Goal: Information Seeking & Learning: Understand process/instructions

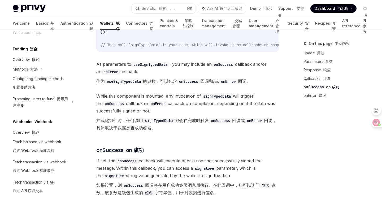
scroll to position [627, 0]
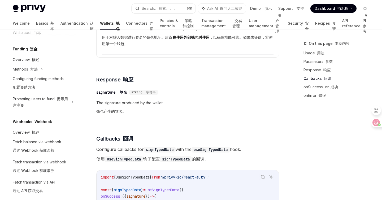
click at [164, 137] on div "Use the signTypedData method exported from the useSignTypedData hook to sign a …" at bounding box center [187, 82] width 183 height 792
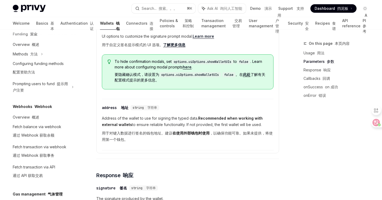
scroll to position [338, 0]
click at [100, 23] on link "Wallets 钱包" at bounding box center [110, 23] width 20 height 13
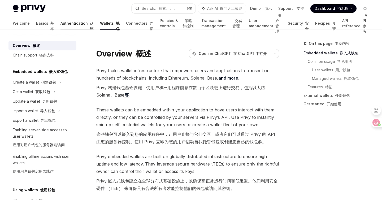
click at [60, 23] on link "Authentication 认证" at bounding box center [76, 23] width 33 height 13
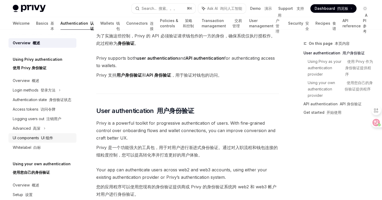
scroll to position [111, 0]
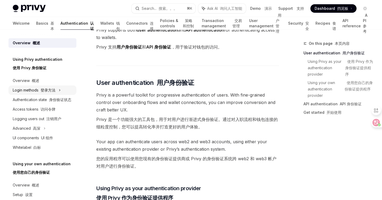
click at [46, 90] on font "登录方法" at bounding box center [48, 90] width 15 height 5
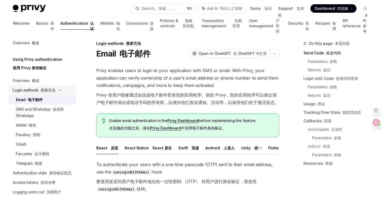
click at [46, 91] on font "登录方法" at bounding box center [48, 90] width 15 height 5
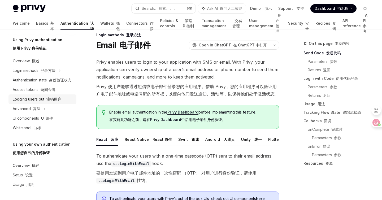
scroll to position [17, 0]
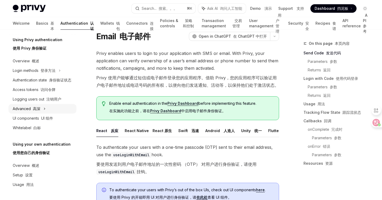
click at [45, 108] on icon at bounding box center [44, 108] width 2 height 6
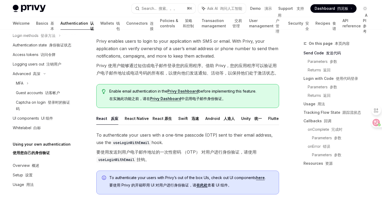
scroll to position [50, 0]
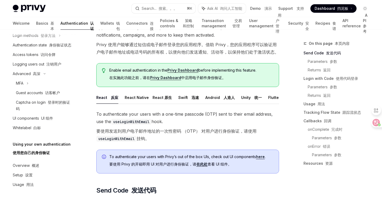
click at [37, 164] on font "概述" at bounding box center [35, 165] width 7 height 5
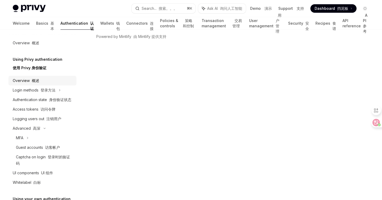
click at [44, 80] on div "Overview 概述" at bounding box center [43, 80] width 60 height 6
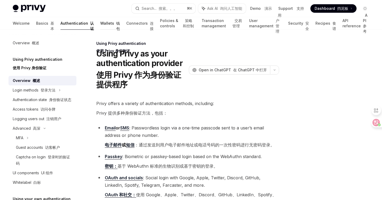
click at [100, 24] on link "Wallets 钱包" at bounding box center [110, 23] width 20 height 13
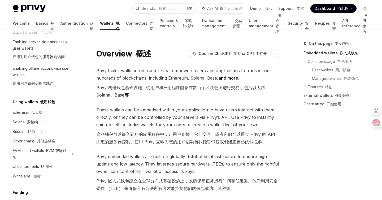
scroll to position [111, 0]
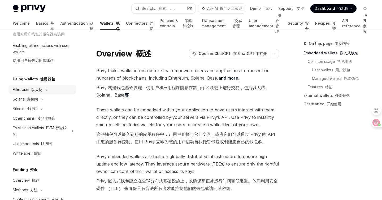
click at [48, 85] on div "Ethereum 以太坊" at bounding box center [42, 90] width 68 height 10
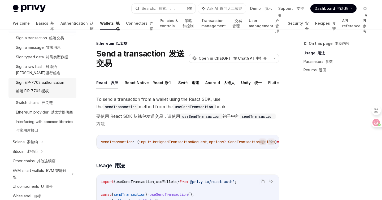
scroll to position [192, 0]
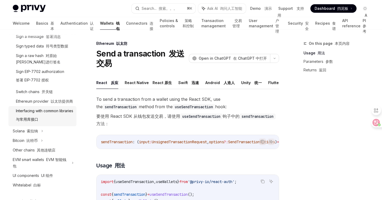
click at [39, 110] on div "Interfacing with common libraries 与常用库接口" at bounding box center [44, 116] width 57 height 17
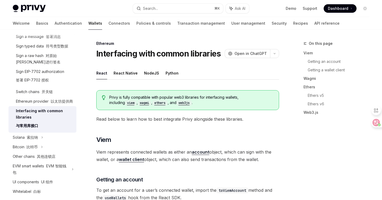
type textarea "*"
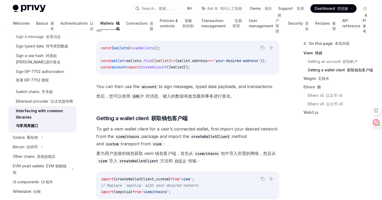
scroll to position [302, 0]
